Goal: Task Accomplishment & Management: Complete application form

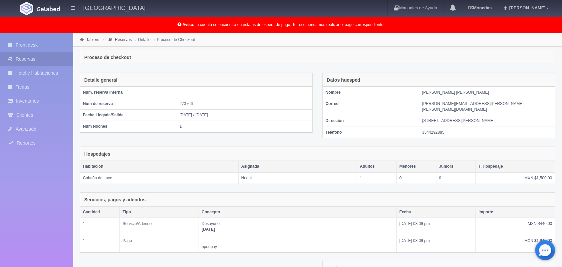
scroll to position [95, 0]
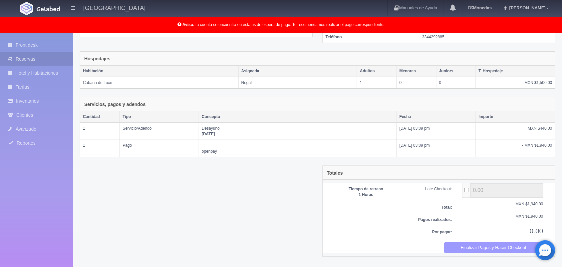
click at [475, 248] on button "Finalizar Pagos y Hacer Checkout" at bounding box center [494, 247] width 100 height 11
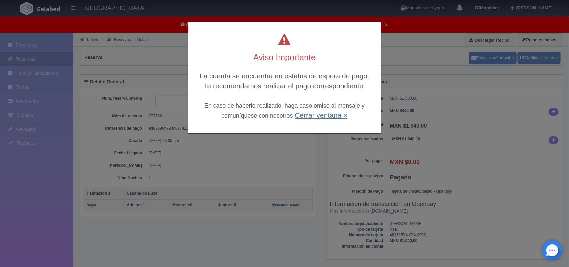
click at [321, 116] on link "Cerrar ventana ×" at bounding box center [320, 115] width 53 height 8
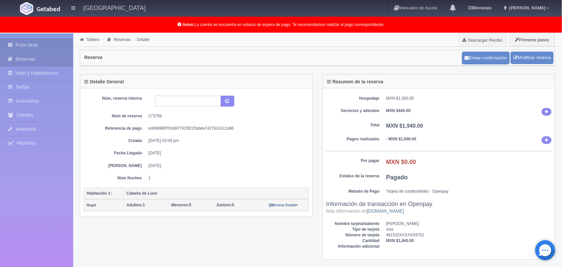
click at [30, 44] on link "Front desk" at bounding box center [36, 45] width 73 height 14
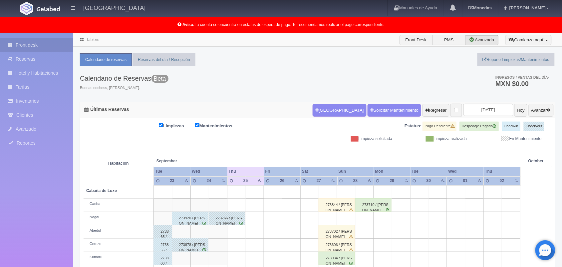
scroll to position [93, 0]
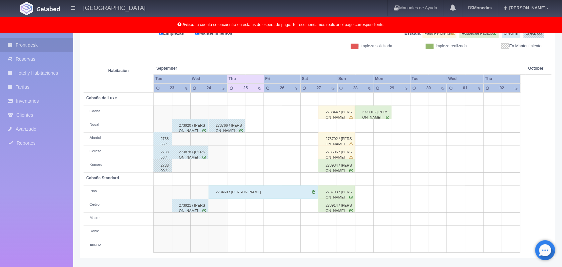
click at [343, 152] on div "273606 / paola rojas" at bounding box center [337, 152] width 36 height 13
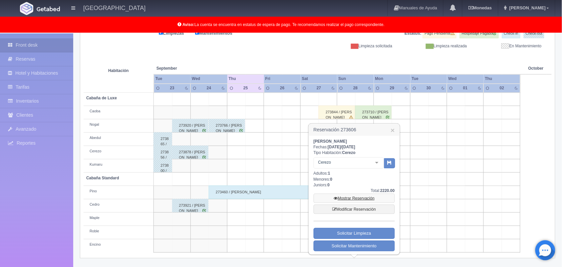
click at [350, 199] on link "Mostrar Reservación" at bounding box center [354, 198] width 81 height 9
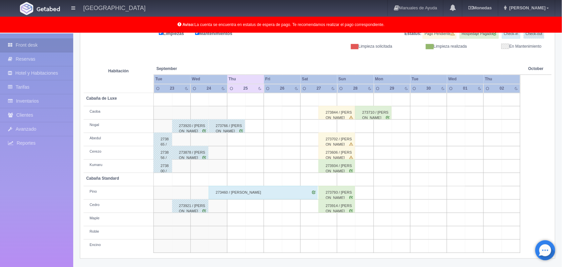
scroll to position [92, 0]
click at [338, 137] on div "273702 / Fernando Galaviz" at bounding box center [337, 139] width 36 height 13
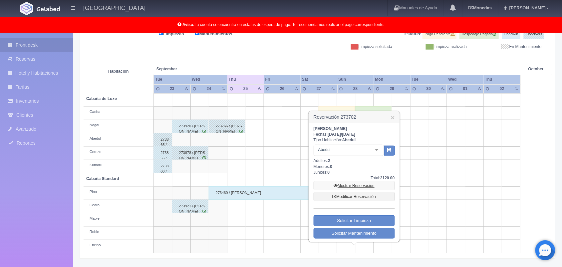
click at [353, 183] on link "Mostrar Reservación" at bounding box center [354, 185] width 81 height 9
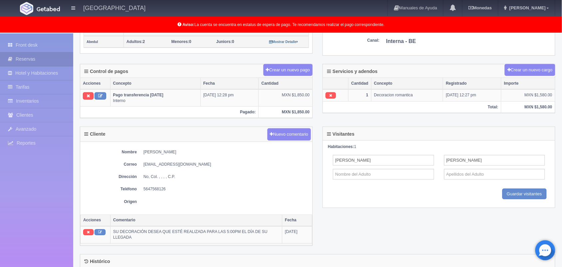
scroll to position [160, 0]
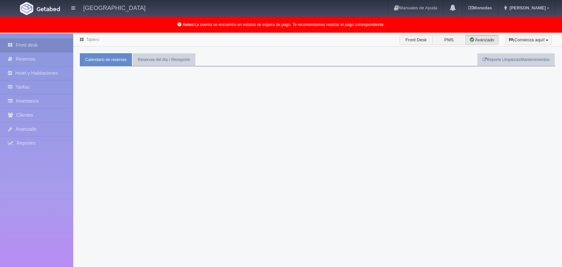
scroll to position [92, 0]
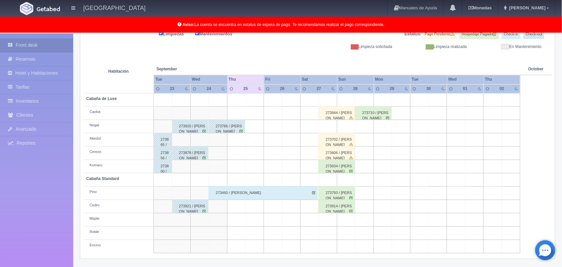
click at [337, 114] on div "273844 / Marisol Flores Hidalgo" at bounding box center [337, 112] width 36 height 13
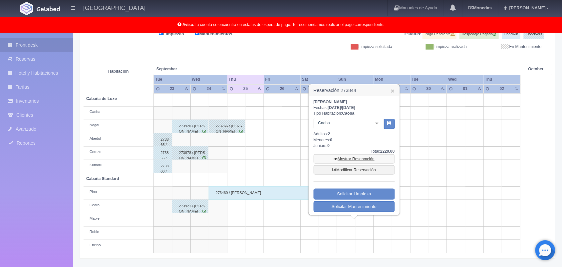
click at [346, 157] on link "Mostrar Reservación" at bounding box center [354, 158] width 81 height 9
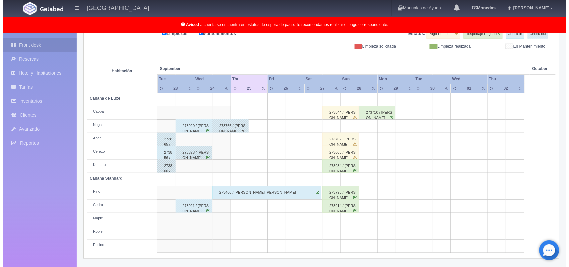
scroll to position [92, 0]
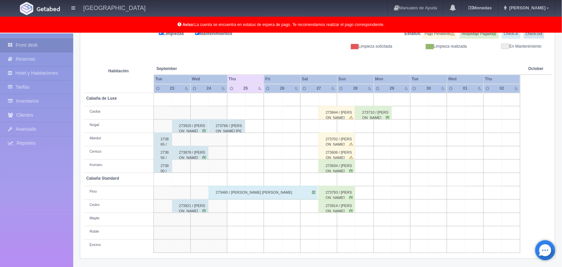
click at [289, 116] on td at bounding box center [291, 112] width 18 height 13
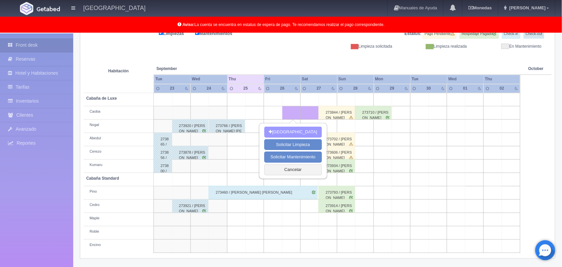
click at [288, 130] on button "[GEOGRAPHIC_DATA]" at bounding box center [293, 132] width 58 height 11
type input "26-09-2025"
type input "27-09-2025"
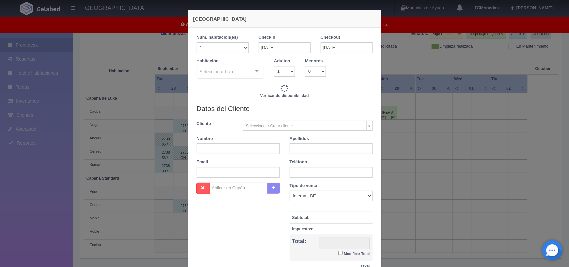
checkbox input "false"
type input "1800.00"
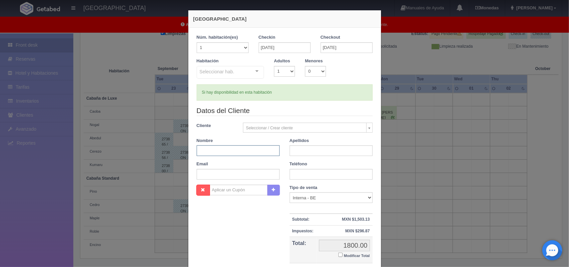
click at [252, 151] on input "text" at bounding box center [238, 150] width 83 height 11
checkbox input "false"
paste input "[PERSON_NAME]"
type input "Vicente"
click at [299, 156] on input "text" at bounding box center [330, 150] width 83 height 11
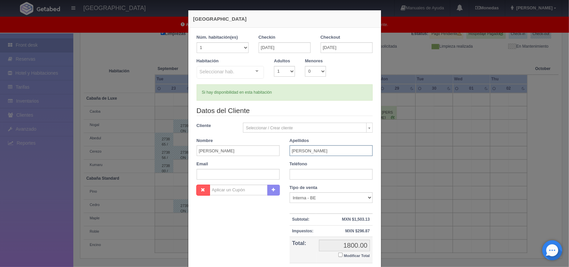
type input "Mendez"
click at [300, 170] on input "text" at bounding box center [330, 174] width 83 height 11
paste input "5676742936"
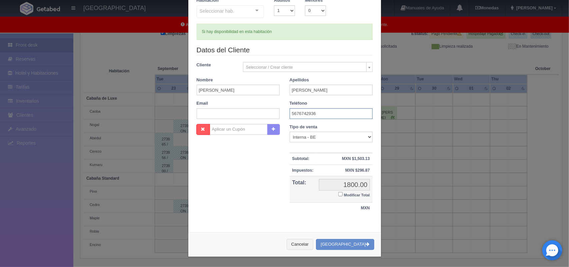
scroll to position [0, 0]
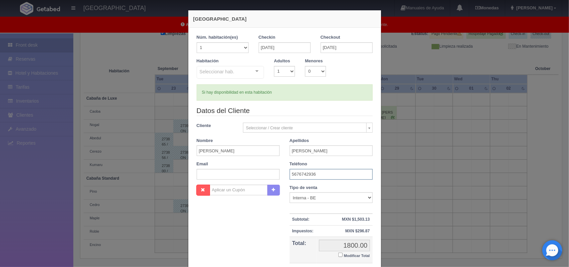
type input "5676742936"
drag, startPoint x: 287, startPoint y: 70, endPoint x: 282, endPoint y: 93, distance: 22.9
click at [282, 93] on div "1 Núm. habitación(es) 1 2 3 4 5 6 7 8 9 10 11 12 13 14 15 16 17 18 19 20 Checki…" at bounding box center [285, 67] width 176 height 66
select select "2"
click at [274, 66] on select "1 2 3 4 5 6 7 8 9 10" at bounding box center [284, 71] width 21 height 11
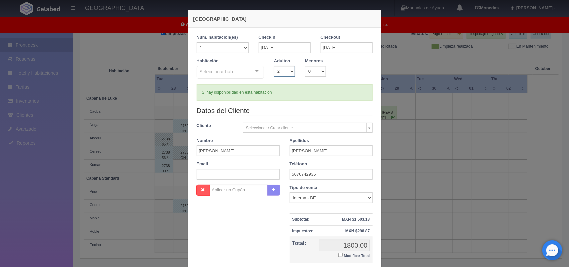
checkbox input "false"
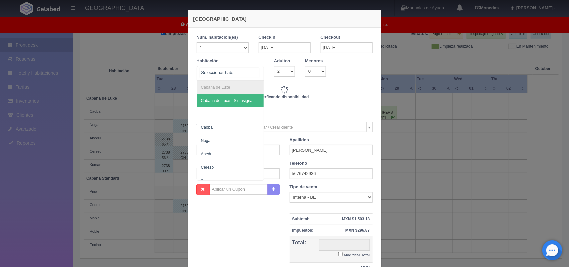
type input "1800.00"
checkbox input "false"
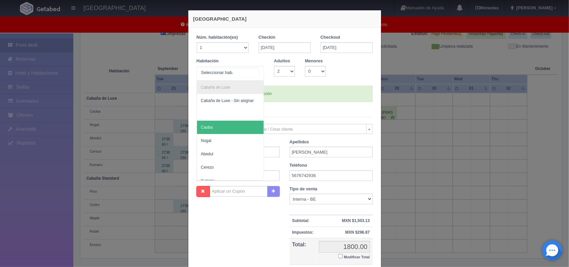
drag, startPoint x: 253, startPoint y: 67, endPoint x: 228, endPoint y: 131, distance: 68.3
click at [228, 81] on div "Cabaña de Luxe Cabaña de Luxe - Sin asignar Caoba Nogal Abedul Cerezo Kumaru Ca…" at bounding box center [231, 73] width 68 height 15
click at [228, 131] on span "Caoba" at bounding box center [230, 127] width 67 height 13
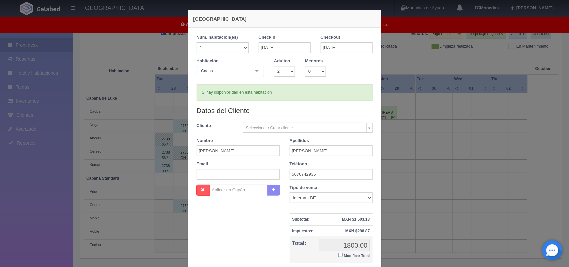
checkbox input "false"
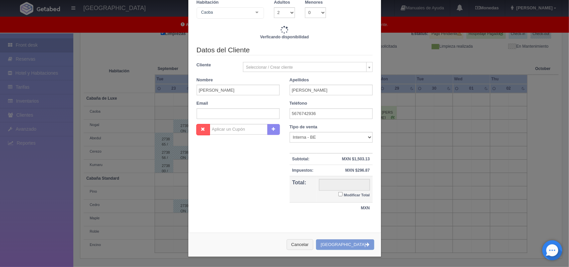
type input "1800.00"
checkbox input "false"
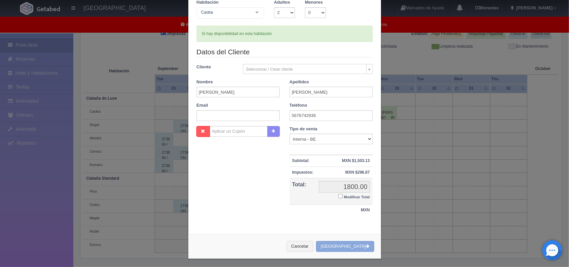
click at [342, 244] on button "[GEOGRAPHIC_DATA]" at bounding box center [345, 246] width 58 height 11
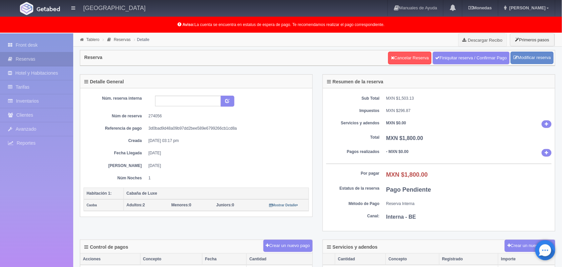
scroll to position [0, 0]
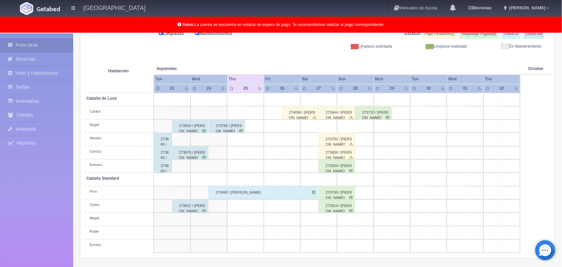
scroll to position [93, 0]
click at [548, 8] on icon at bounding box center [548, 7] width 2 height 3
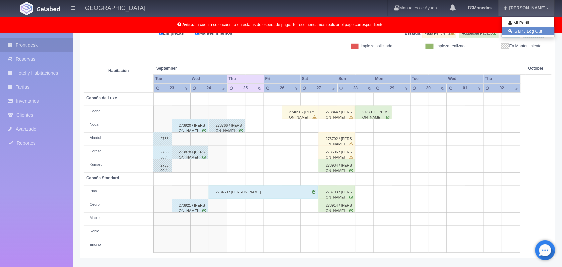
click at [521, 29] on link "Salir / Log Out" at bounding box center [528, 31] width 53 height 8
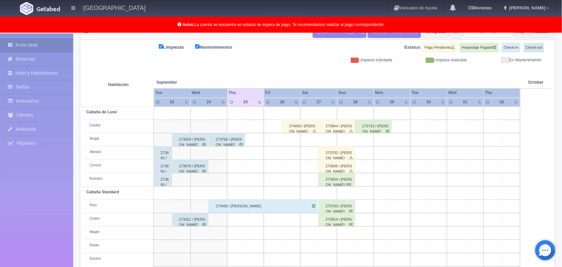
scroll to position [93, 0]
